Goal: Task Accomplishment & Management: Manage account settings

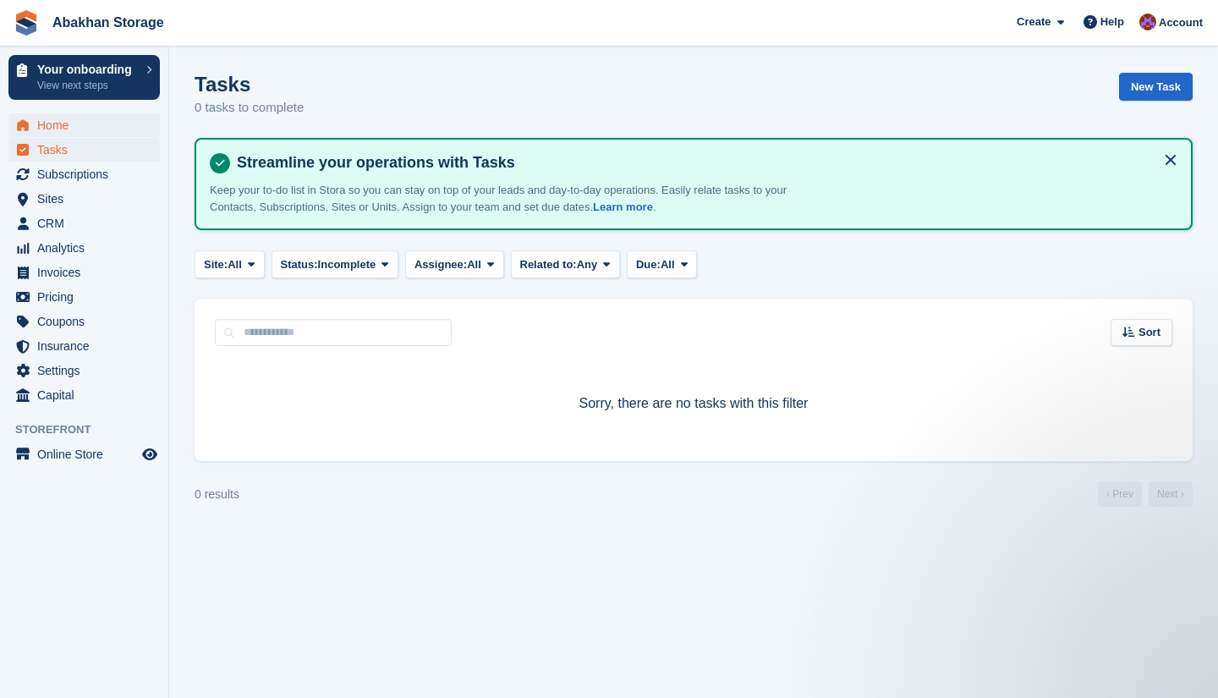
click at [81, 119] on span "Home" at bounding box center [88, 125] width 102 height 24
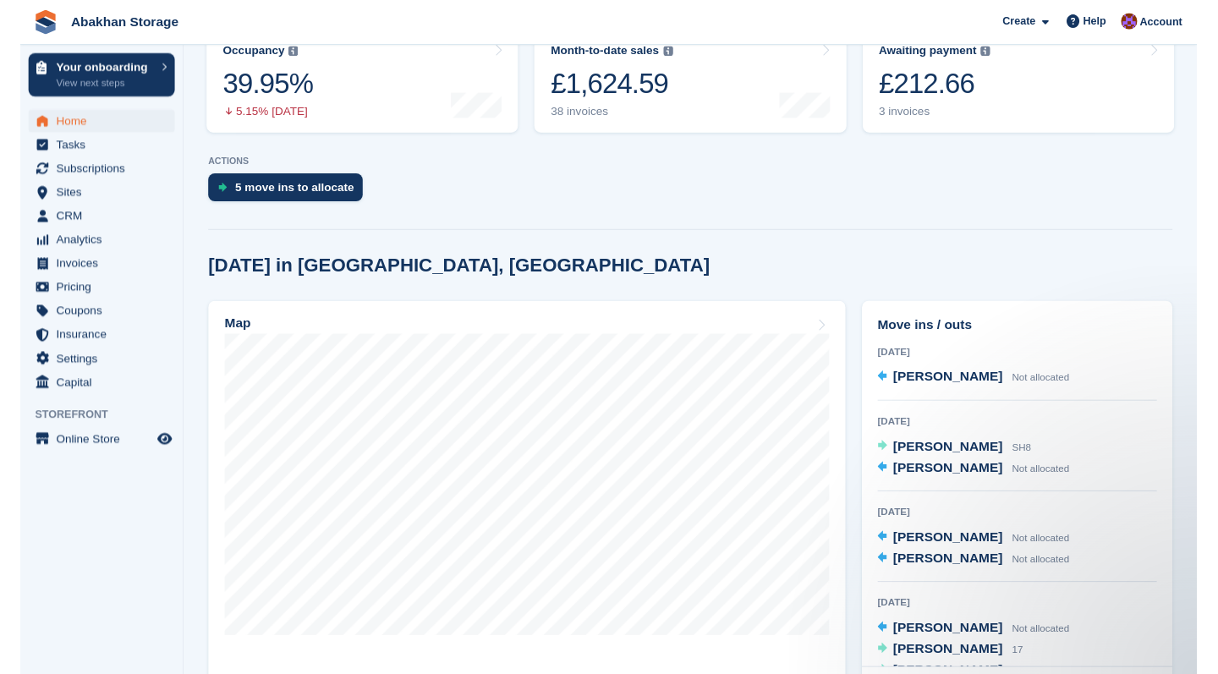
scroll to position [292, 0]
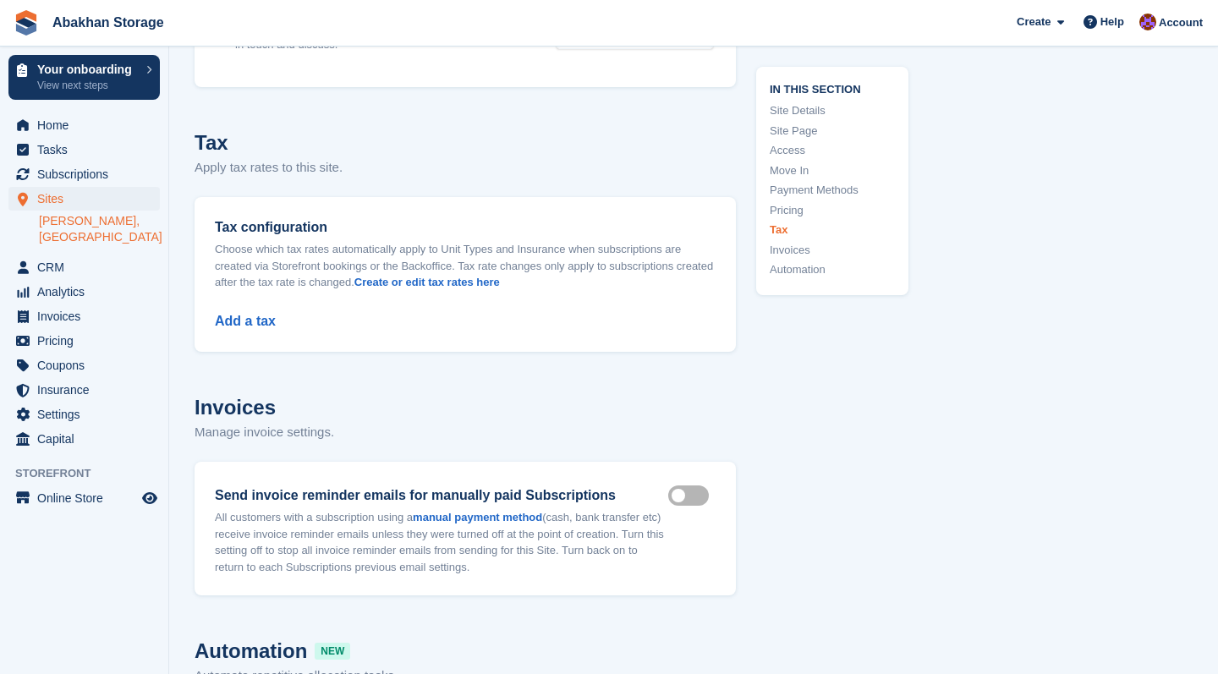
scroll to position [7509, 0]
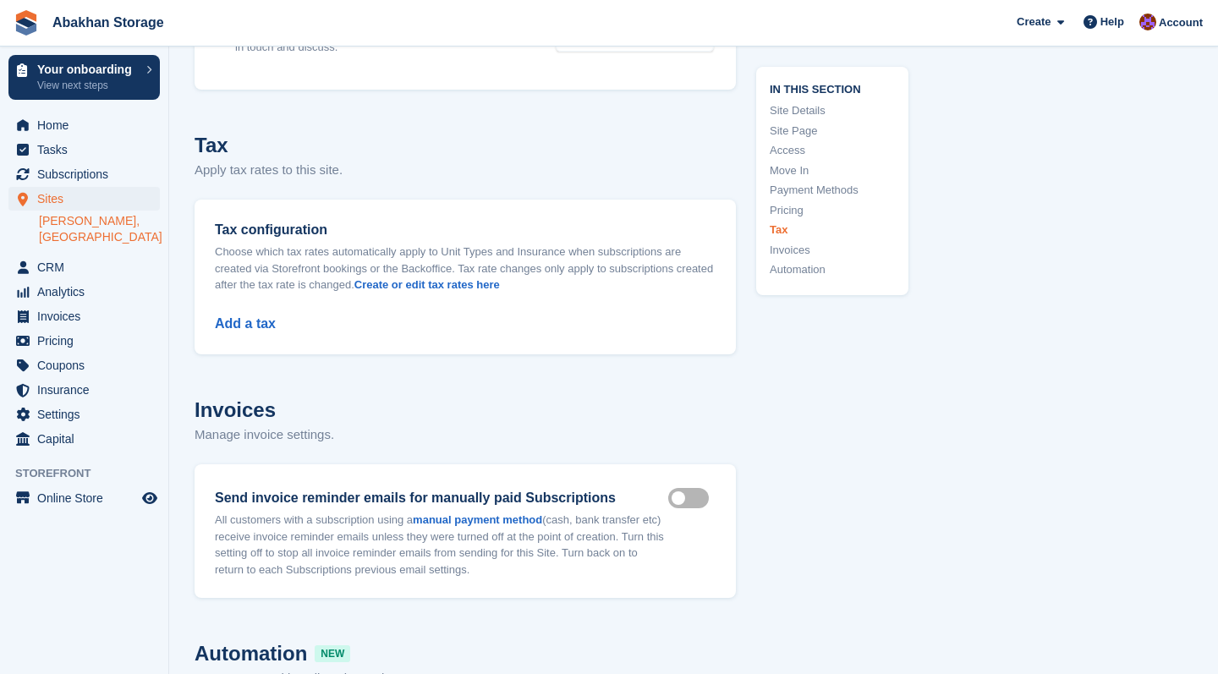
click at [234, 319] on div "Add a tax" at bounding box center [465, 314] width 501 height 41
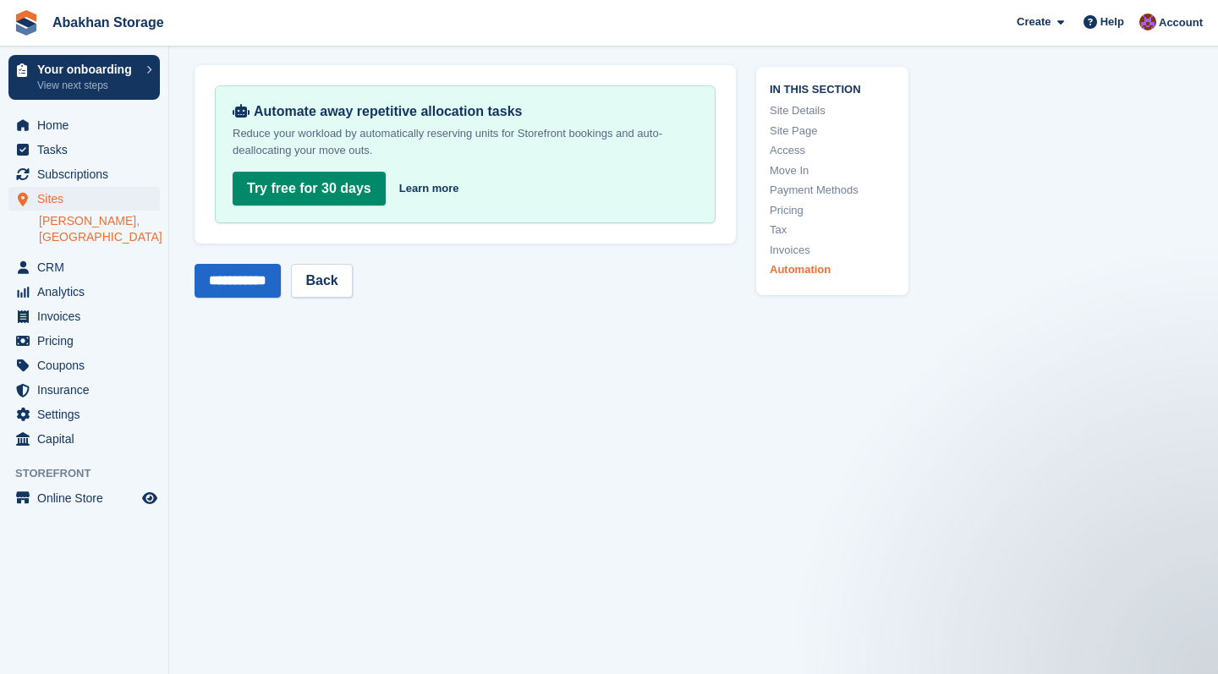
scroll to position [8307, 0]
click at [273, 298] on input "**********" at bounding box center [238, 281] width 86 height 34
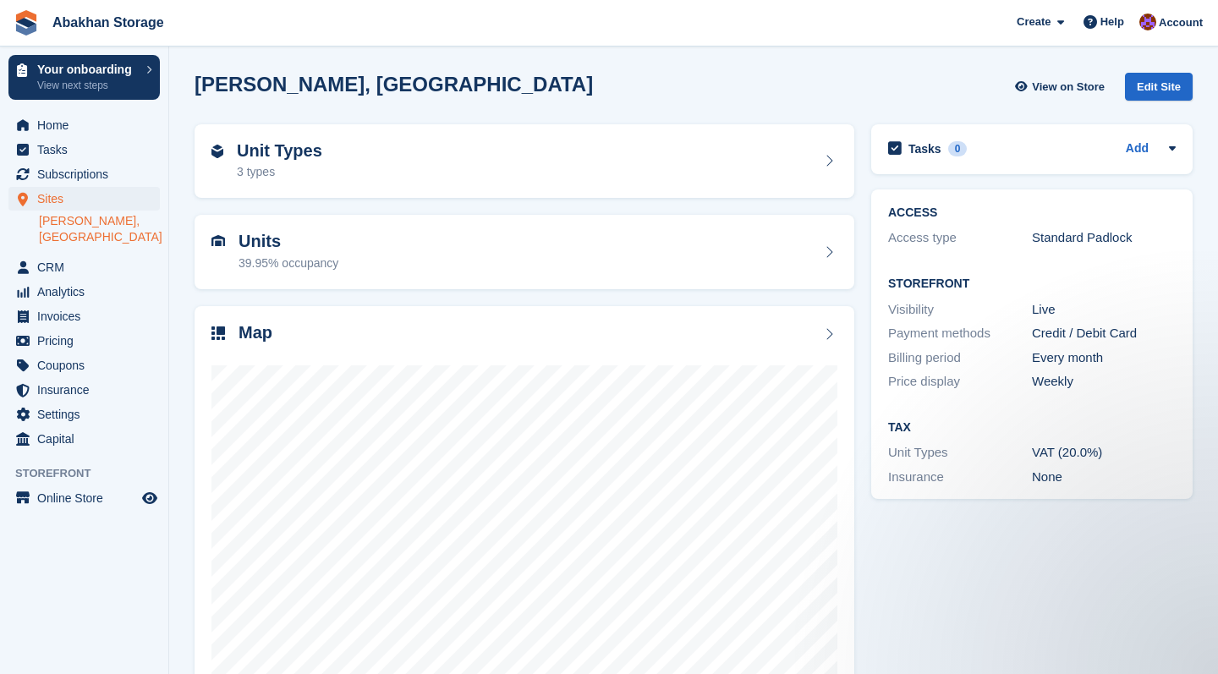
click at [468, 3] on span "Abakhan Storage Create Subscription Invoice Contact Deal Discount Page Help Cha…" at bounding box center [609, 23] width 1218 height 46
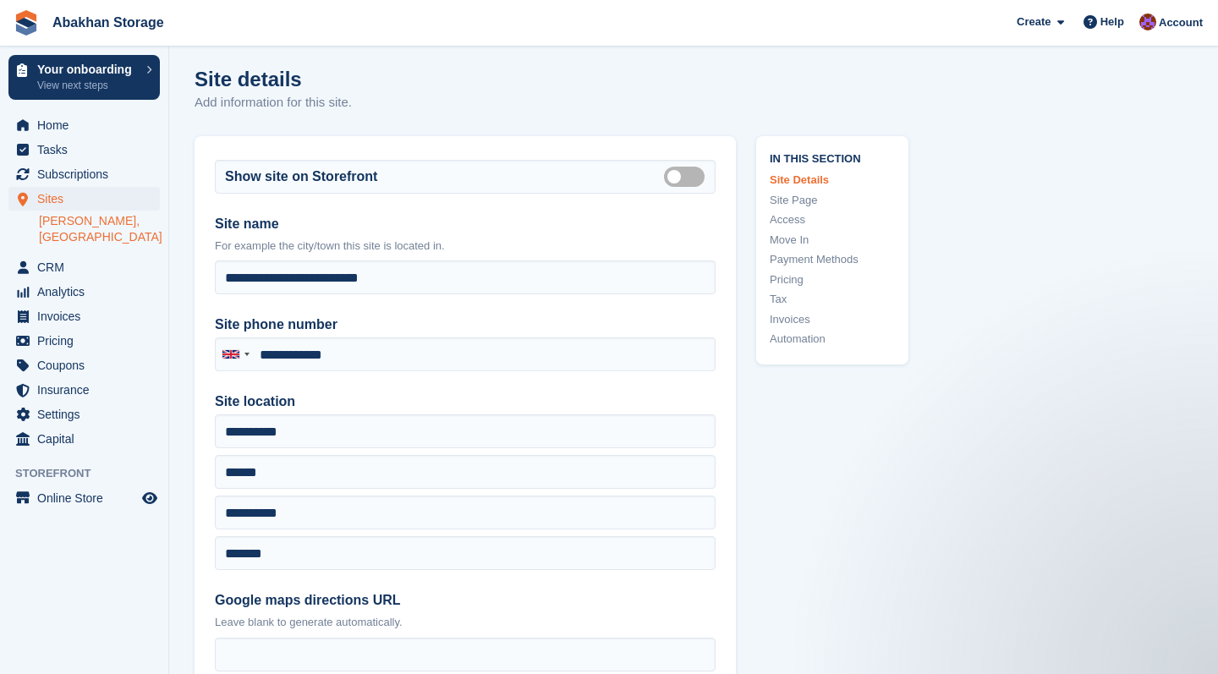
scroll to position [4, 0]
